Goal: Find specific page/section: Find specific page/section

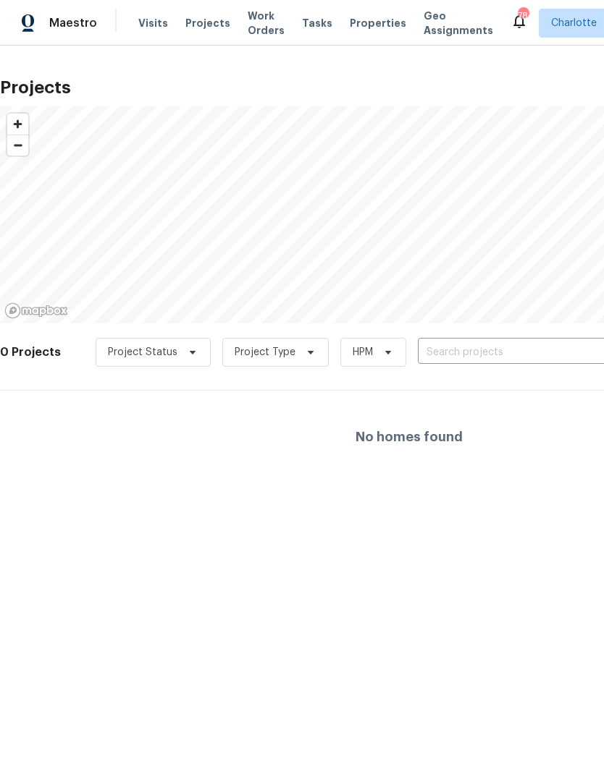
click at [519, 352] on input "text" at bounding box center [501, 353] width 166 height 22
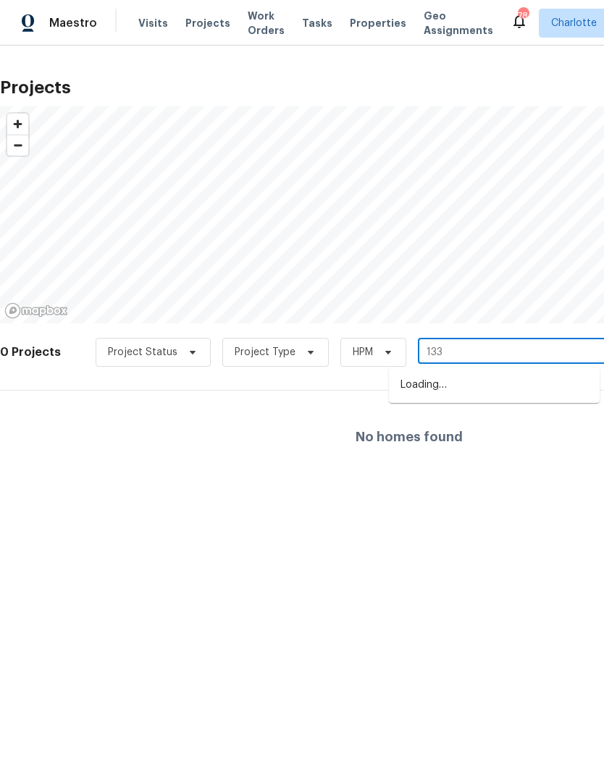
type input "133"
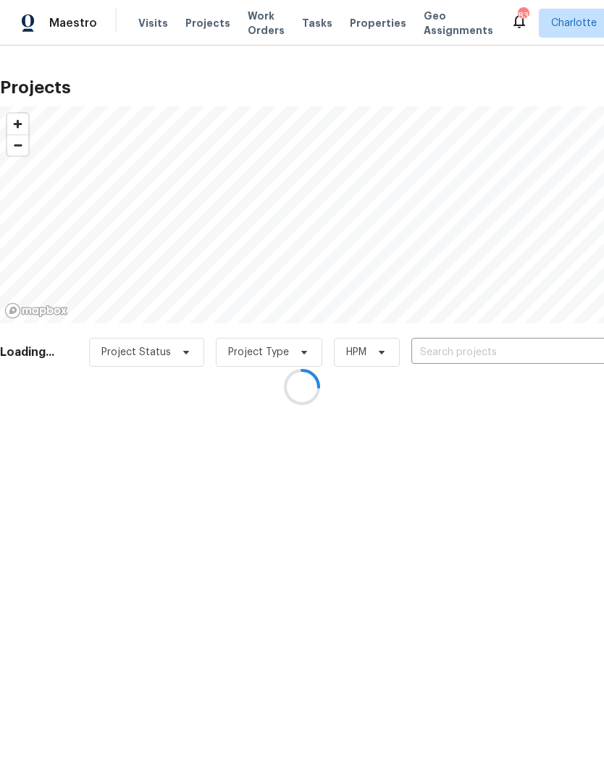
click at [515, 353] on div at bounding box center [302, 387] width 604 height 774
click at [502, 351] on div at bounding box center [302, 387] width 604 height 774
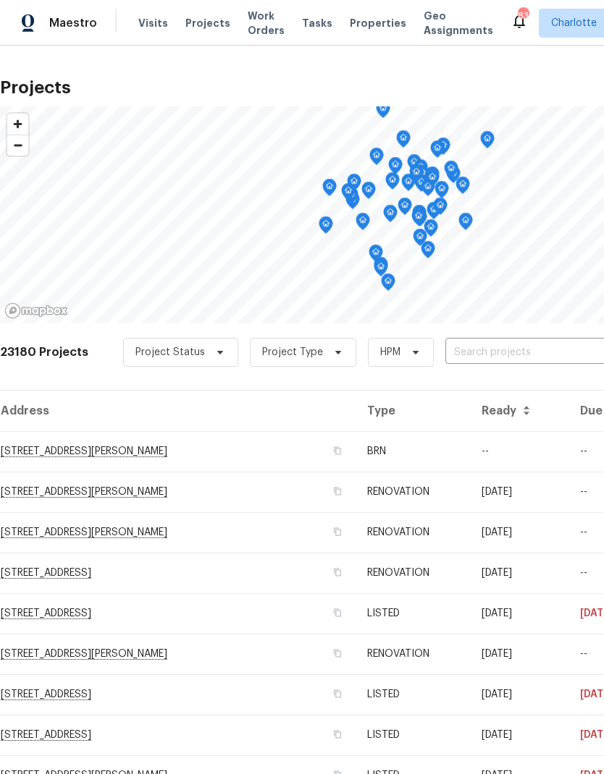
click at [506, 353] on input "text" at bounding box center [528, 353] width 166 height 22
type input "133 devynn"
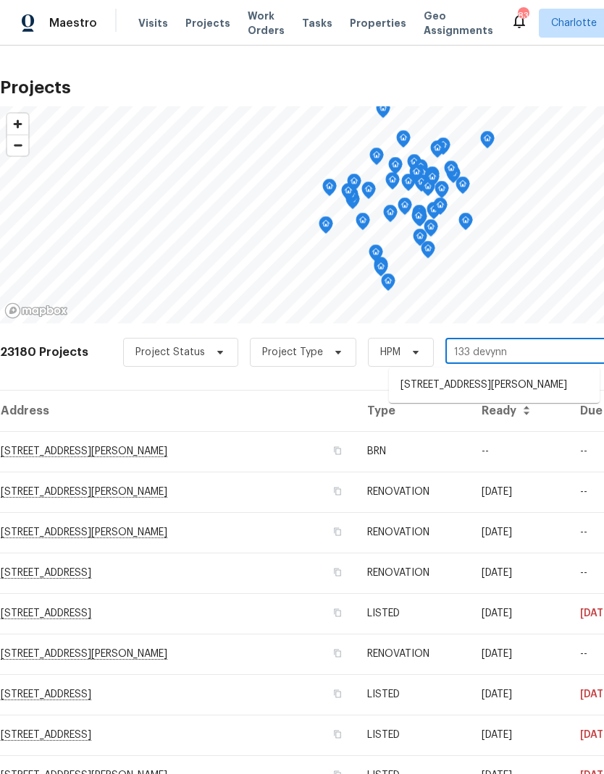
click at [548, 381] on li "[STREET_ADDRESS][PERSON_NAME]" at bounding box center [494, 385] width 211 height 24
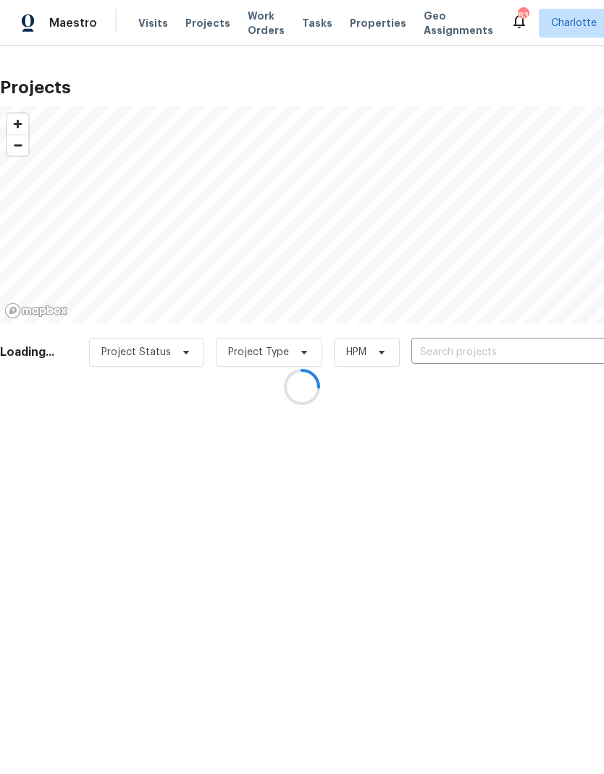
type input "[STREET_ADDRESS][PERSON_NAME]"
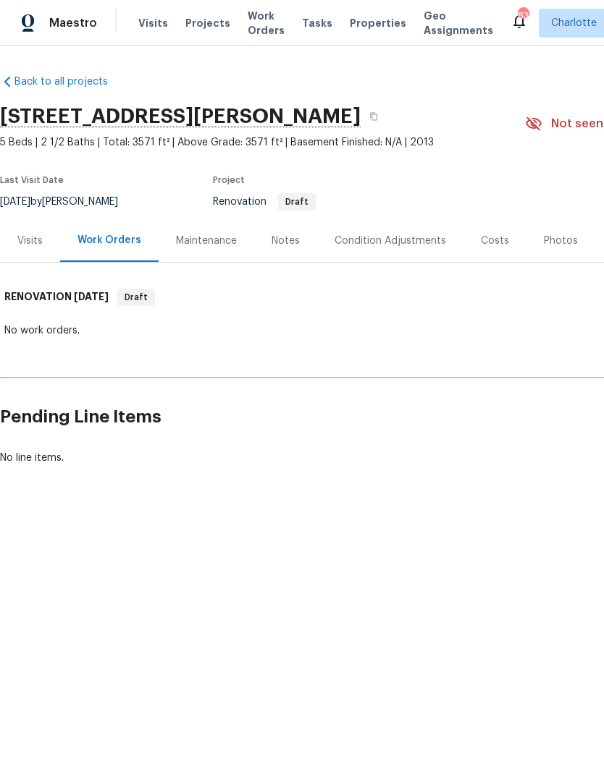
click at [431, 232] on div "Condition Adjustments" at bounding box center [390, 240] width 146 height 43
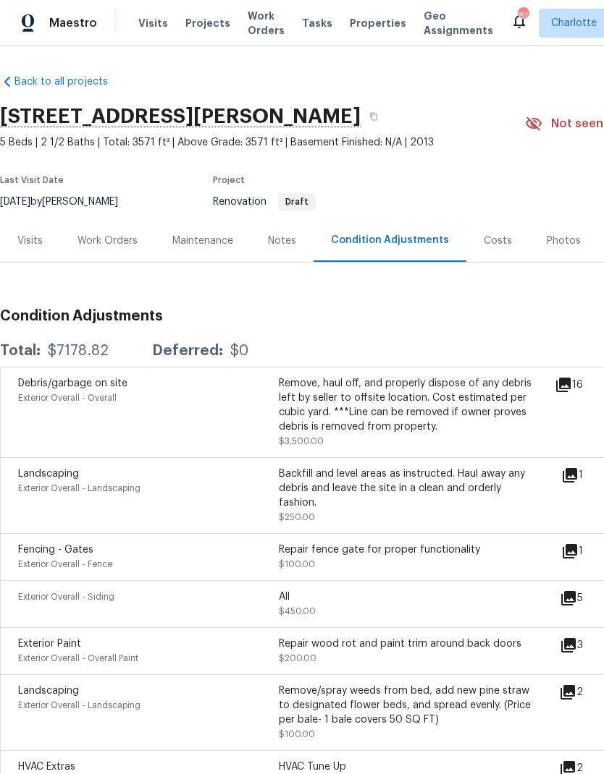
scroll to position [-1, 0]
